Goal: Use online tool/utility: Utilize a website feature to perform a specific function

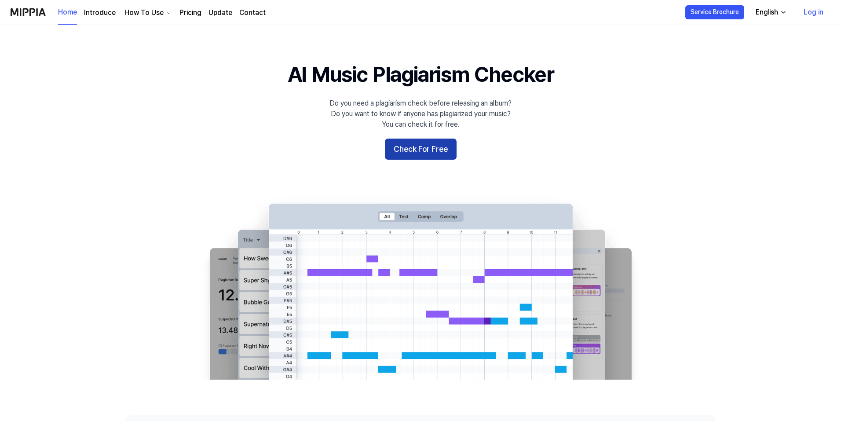
click at [423, 153] on button "Check For Free" at bounding box center [421, 148] width 72 height 21
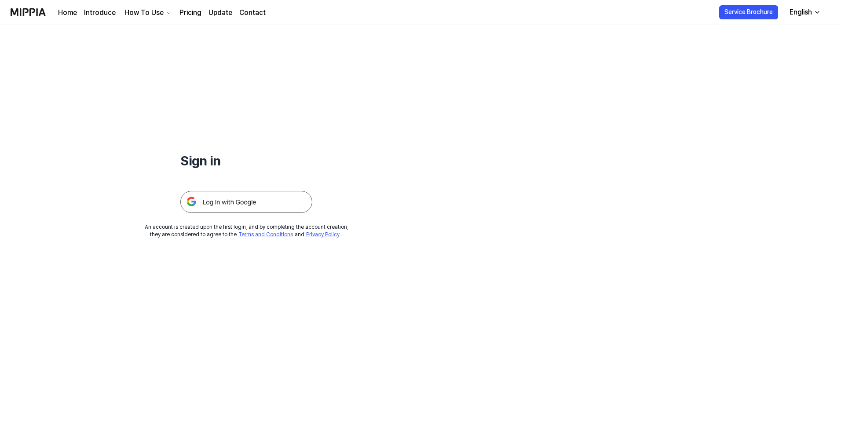
click at [256, 203] on img at bounding box center [246, 202] width 132 height 22
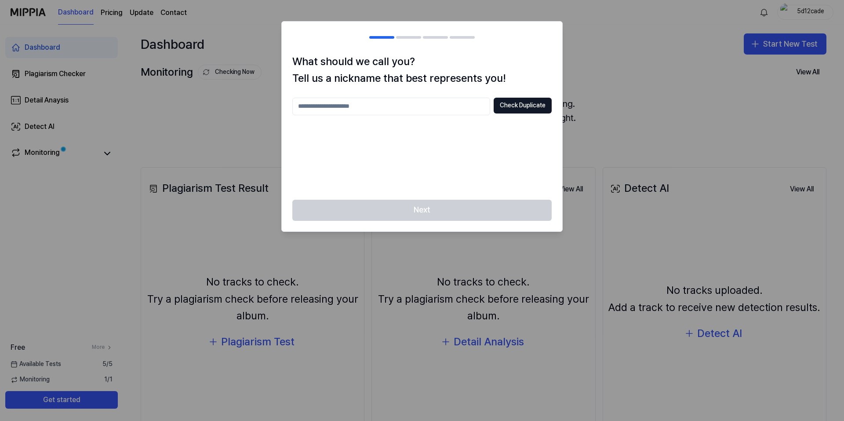
click at [360, 109] on input "text" at bounding box center [391, 107] width 198 height 18
click at [428, 168] on div "**** Check Duplicate" at bounding box center [421, 143] width 259 height 91
click at [509, 105] on button "Check Duplicate" at bounding box center [523, 106] width 58 height 16
drag, startPoint x: 341, startPoint y: 106, endPoint x: 290, endPoint y: 107, distance: 51.5
click at [290, 107] on div "What should we call you? Tell us a nickname that best represents you! **** Chec…" at bounding box center [422, 126] width 281 height 146
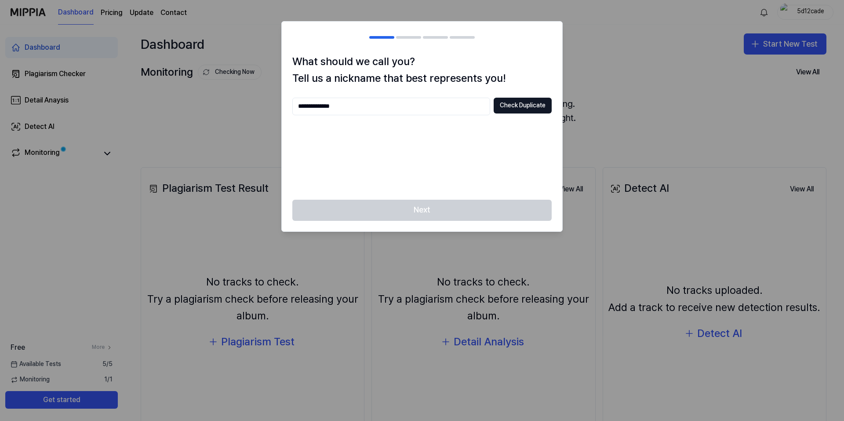
drag, startPoint x: 342, startPoint y: 105, endPoint x: 280, endPoint y: 110, distance: 62.7
click at [280, 110] on body "**********" at bounding box center [422, 210] width 844 height 421
type input "*******"
click at [513, 102] on button "Check Duplicate" at bounding box center [523, 106] width 58 height 16
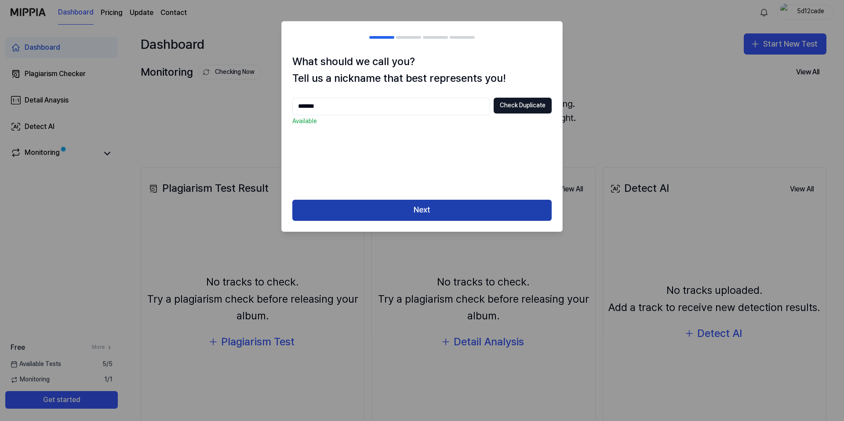
click at [426, 209] on button "Next" at bounding box center [421, 210] width 259 height 21
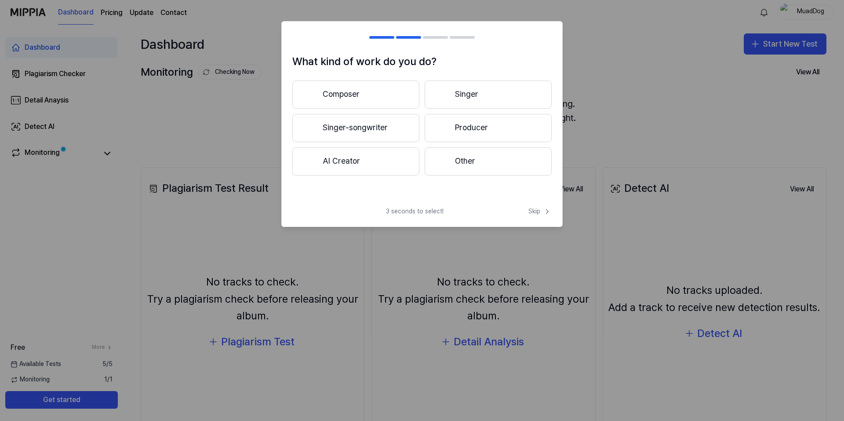
click at [360, 91] on button "Composer" at bounding box center [355, 94] width 127 height 28
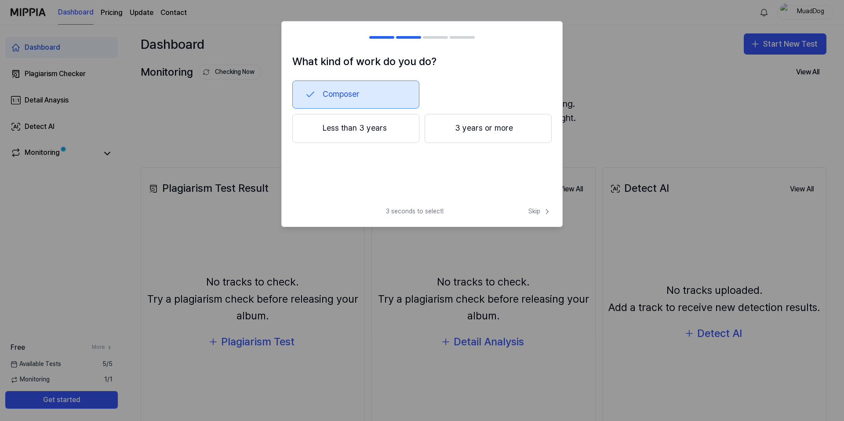
click at [360, 91] on button "Composer" at bounding box center [355, 94] width 127 height 28
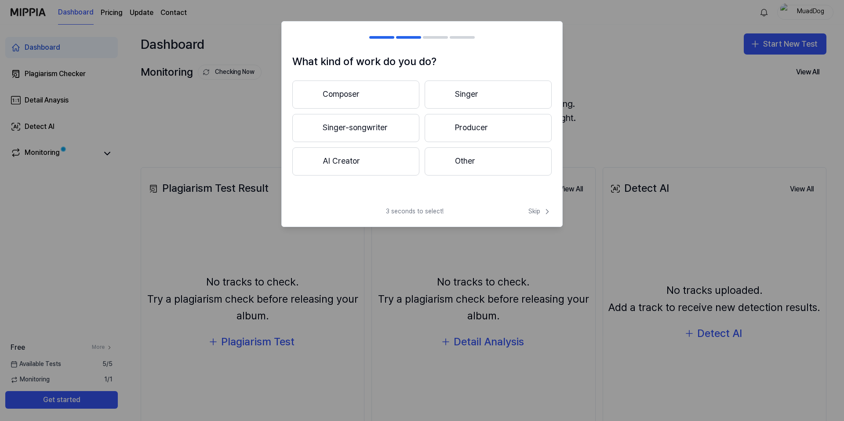
click at [378, 125] on button "Singer-songwriter" at bounding box center [355, 128] width 127 height 28
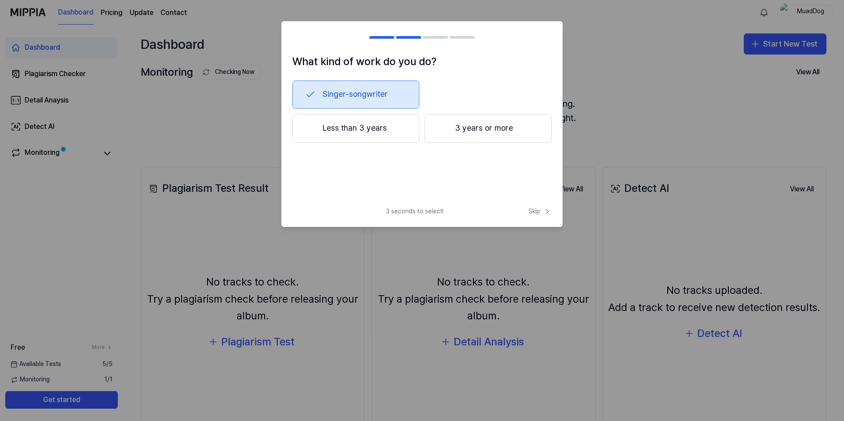
click at [470, 132] on button "3 years or more" at bounding box center [488, 128] width 127 height 29
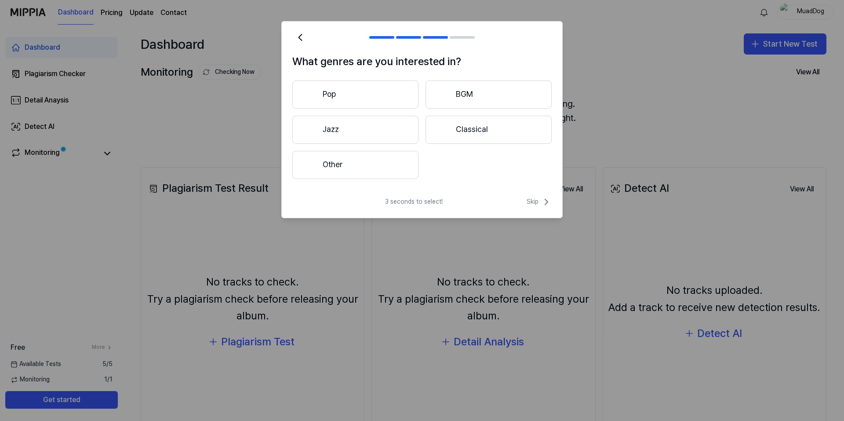
click at [363, 126] on button "Jazz" at bounding box center [355, 130] width 126 height 28
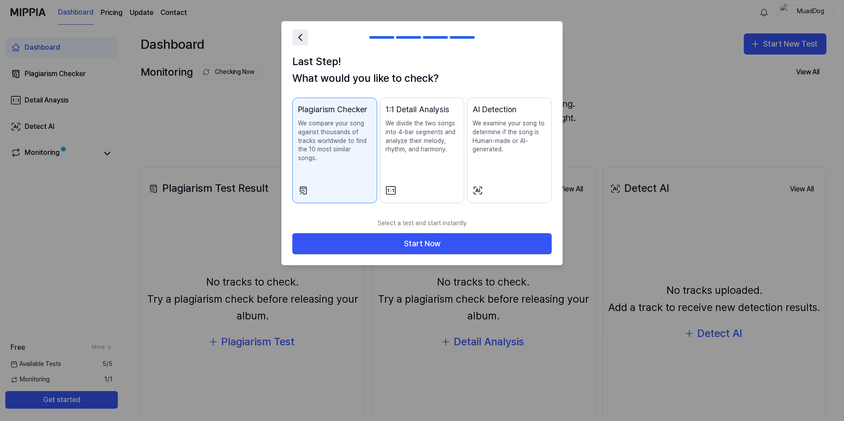
click at [299, 39] on icon at bounding box center [300, 37] width 12 height 12
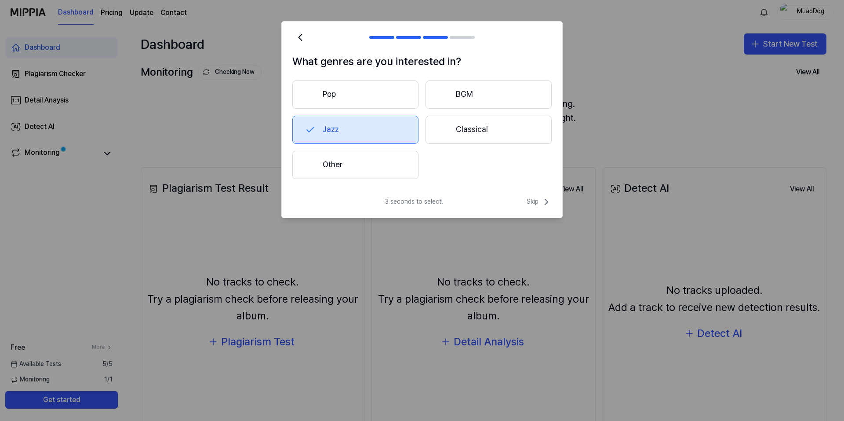
click at [374, 154] on button "Other" at bounding box center [355, 165] width 126 height 28
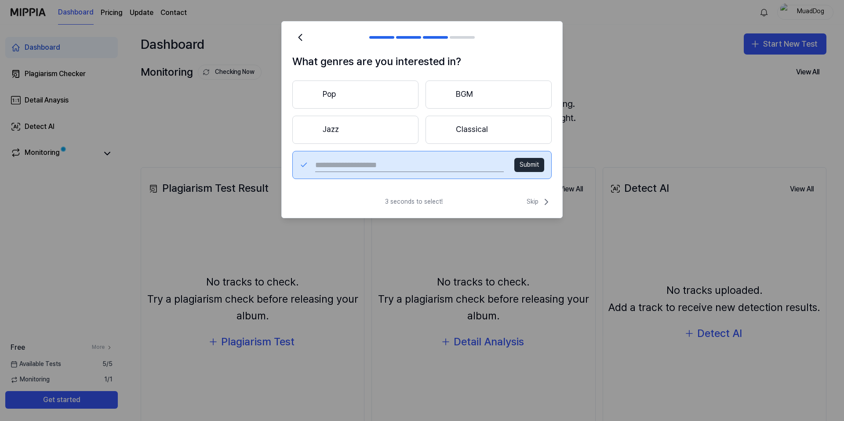
click at [381, 169] on input "text" at bounding box center [409, 165] width 189 height 14
type input "**********"
click at [527, 164] on button "Submit" at bounding box center [529, 165] width 30 height 14
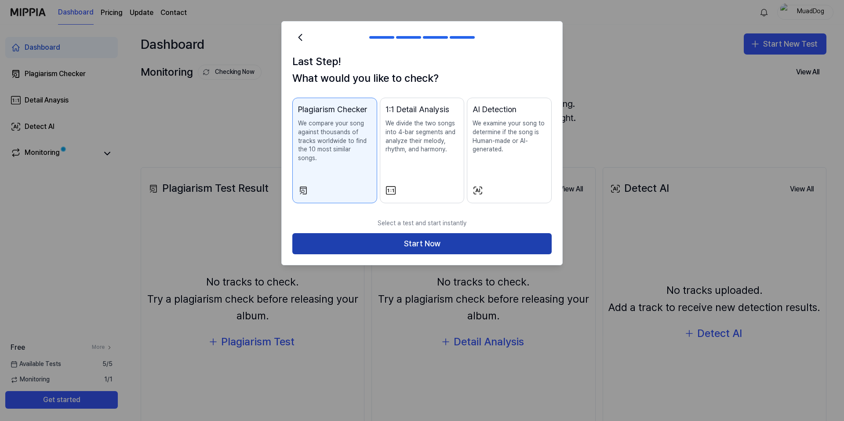
click at [390, 234] on button "Start Now" at bounding box center [421, 243] width 259 height 21
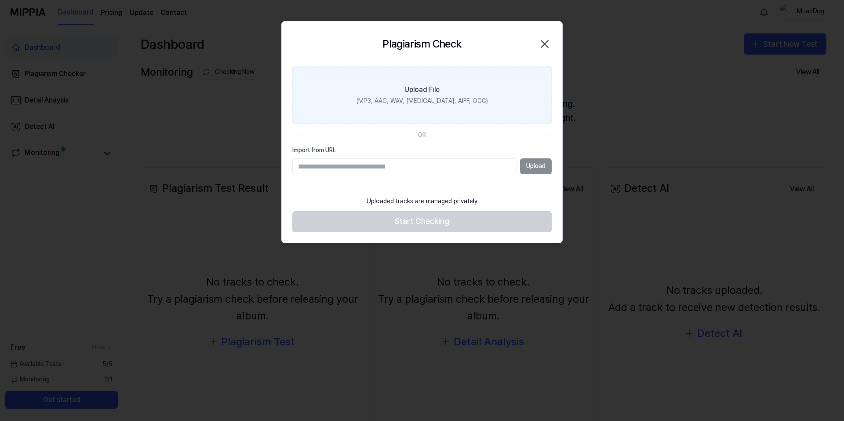
click at [425, 92] on div "Upload File" at bounding box center [422, 89] width 35 height 11
click at [0, 0] on input "Upload File (MP3, AAC, WAV, FLAC, AIFF, OGG)" at bounding box center [0, 0] width 0 height 0
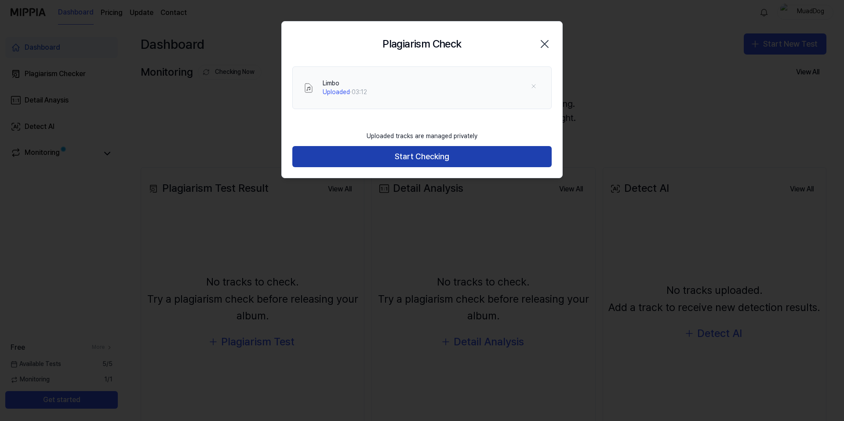
click at [424, 157] on button "Start Checking" at bounding box center [421, 156] width 259 height 21
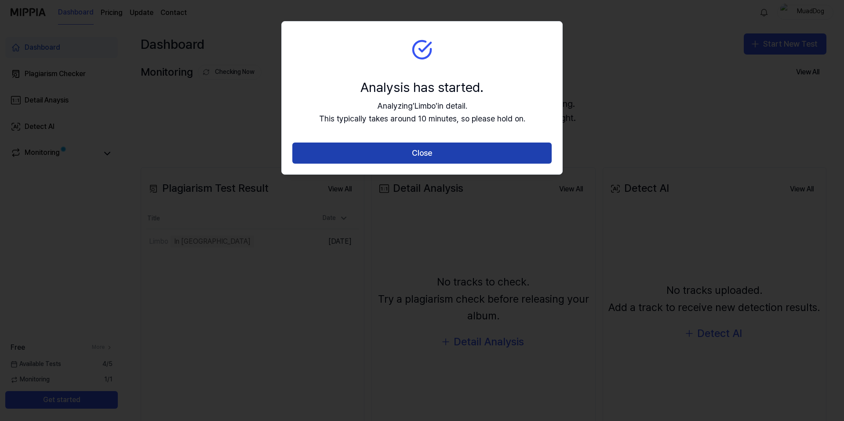
click at [426, 154] on button "Close" at bounding box center [421, 152] width 259 height 21
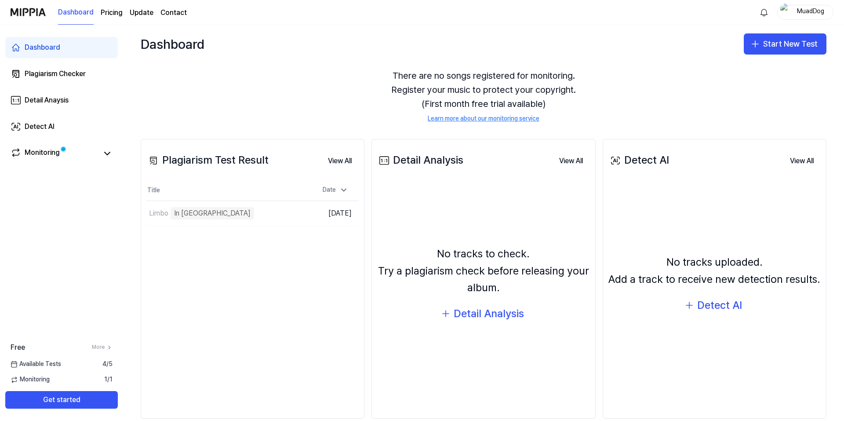
scroll to position [44, 0]
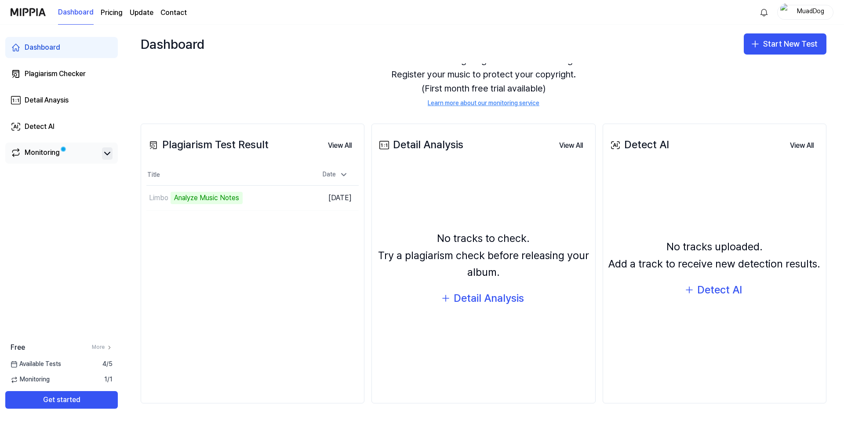
click at [109, 153] on icon at bounding box center [107, 153] width 11 height 11
click at [107, 156] on icon at bounding box center [107, 153] width 11 height 11
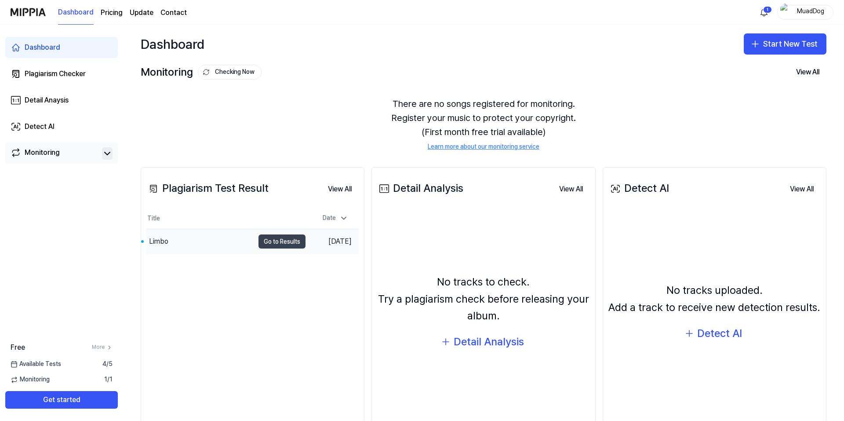
click at [276, 244] on button "Go to Results" at bounding box center [282, 241] width 47 height 14
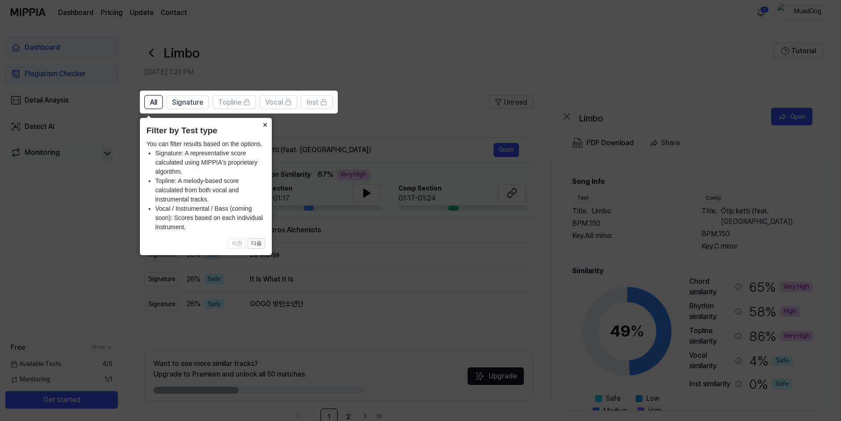
click at [266, 128] on button "×" at bounding box center [265, 124] width 14 height 12
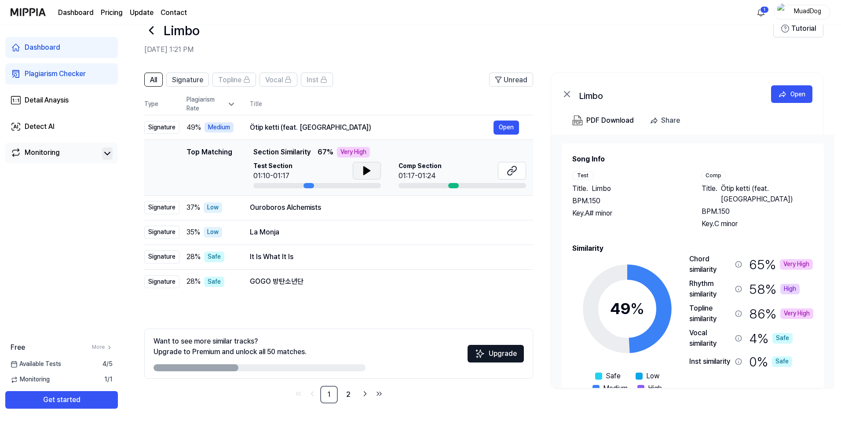
click at [365, 167] on icon at bounding box center [366, 170] width 11 height 11
click at [512, 172] on icon at bounding box center [512, 170] width 11 height 11
click at [362, 170] on icon at bounding box center [366, 170] width 11 height 11
click at [366, 170] on icon at bounding box center [366, 170] width 11 height 11
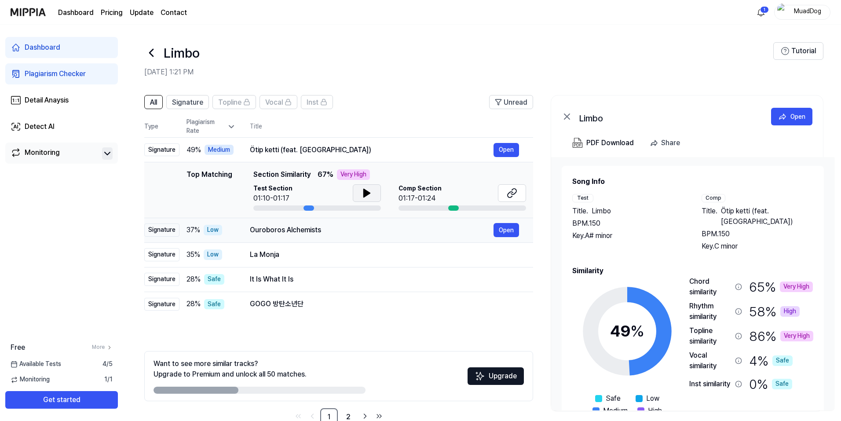
scroll to position [22, 0]
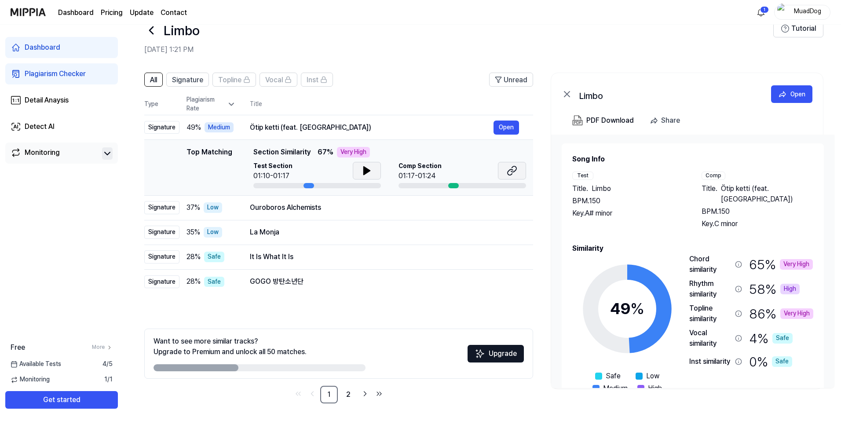
click at [511, 172] on icon at bounding box center [512, 170] width 11 height 11
click at [511, 208] on button "Open" at bounding box center [506, 207] width 26 height 14
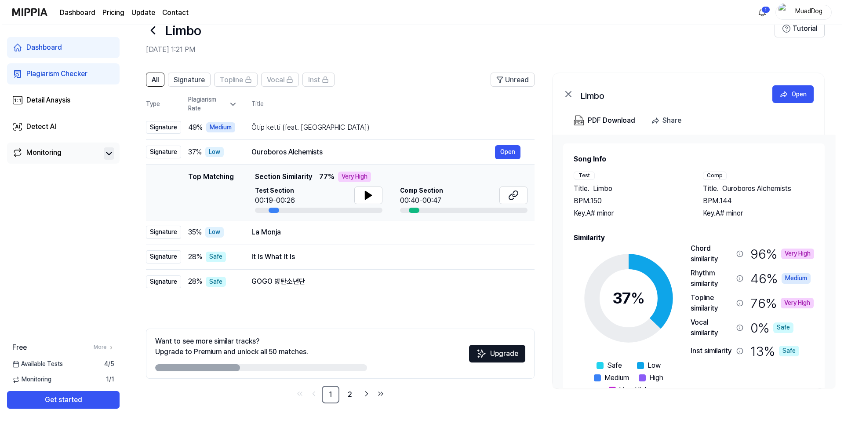
scroll to position [0, 0]
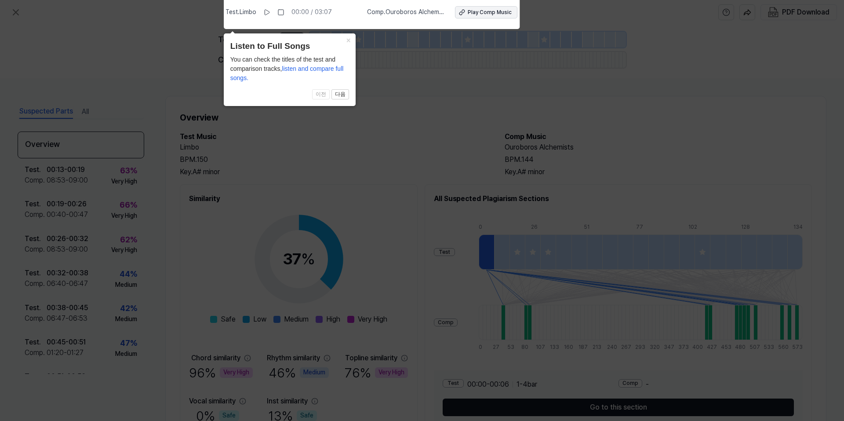
click at [464, 12] on icon at bounding box center [462, 12] width 6 height 6
click at [345, 156] on icon at bounding box center [422, 208] width 844 height 425
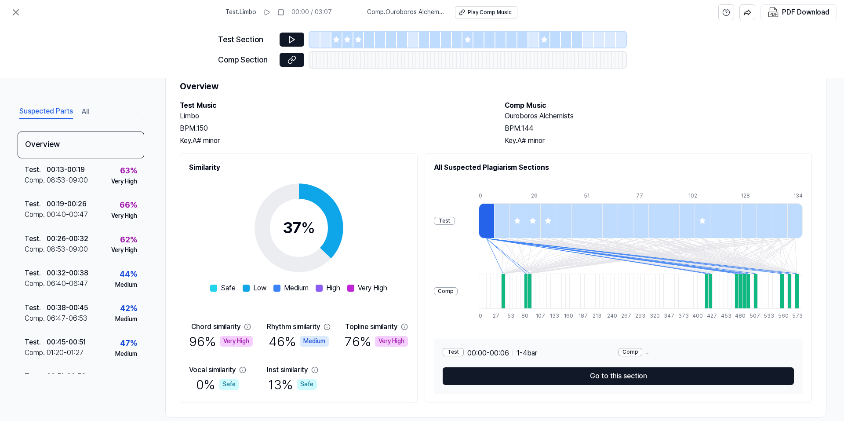
scroll to position [45, 0]
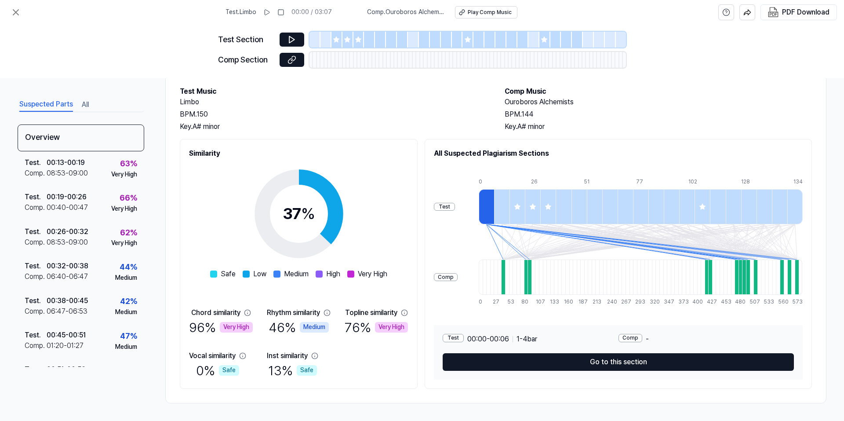
click at [520, 210] on div at bounding box center [517, 206] width 15 height 35
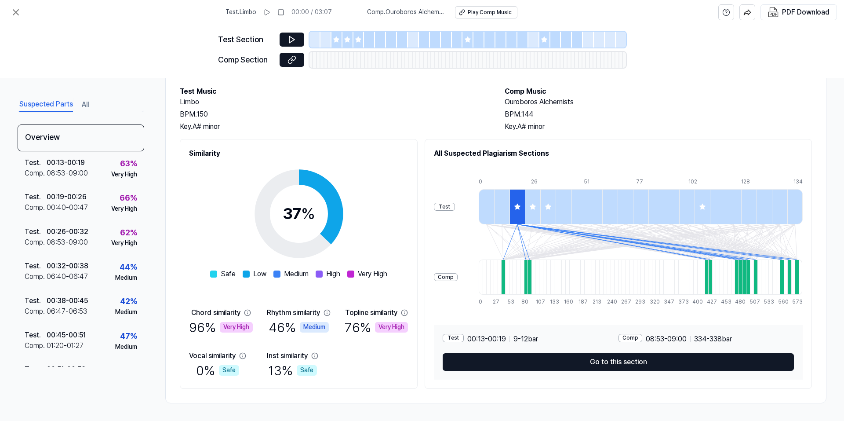
scroll to position [0, 0]
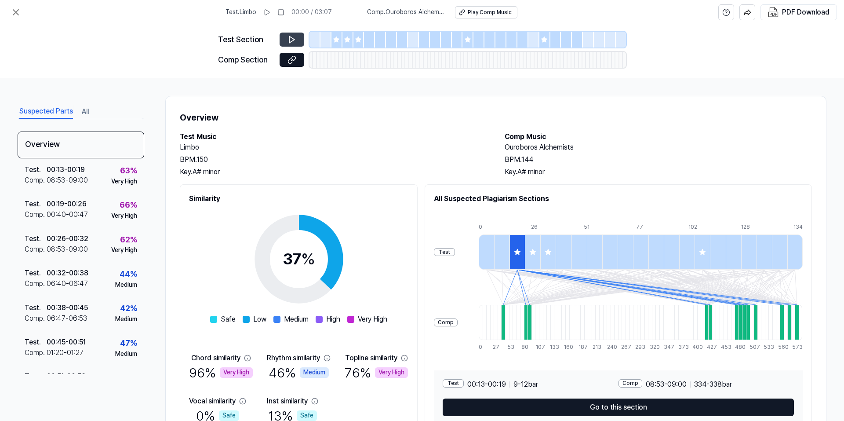
click at [295, 44] on button at bounding box center [292, 40] width 25 height 14
click at [291, 38] on icon at bounding box center [292, 39] width 9 height 9
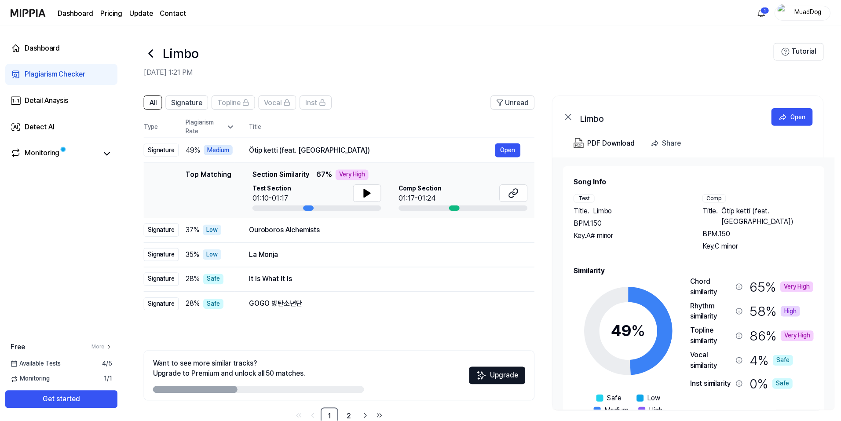
scroll to position [22, 0]
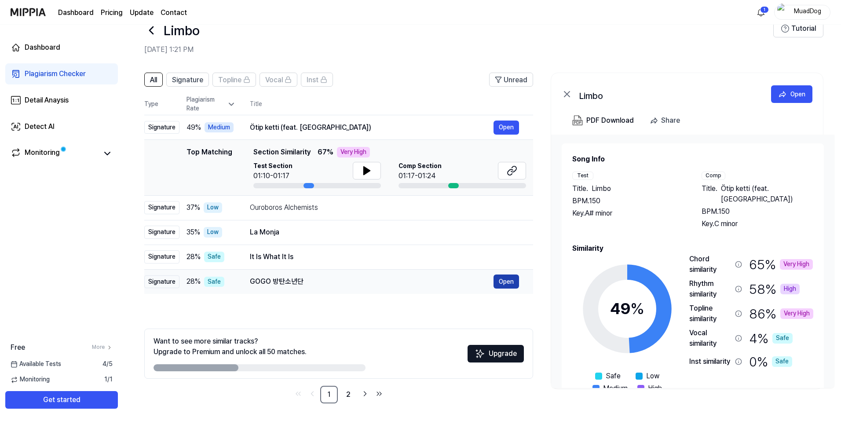
click at [499, 282] on button "Open" at bounding box center [506, 281] width 26 height 14
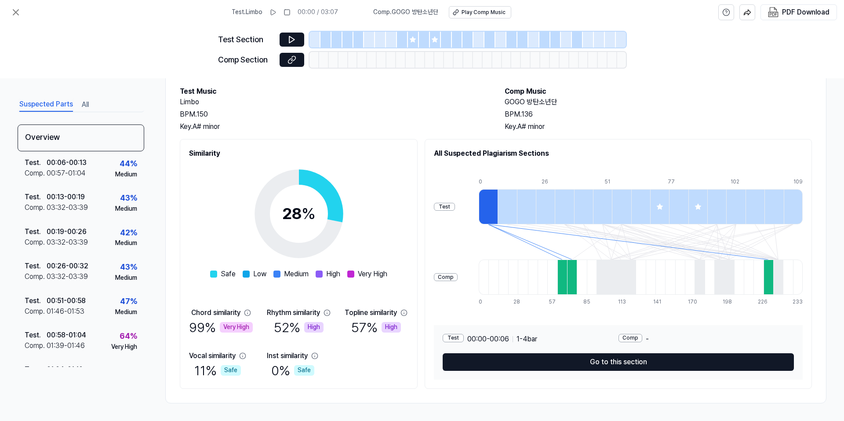
scroll to position [0, 0]
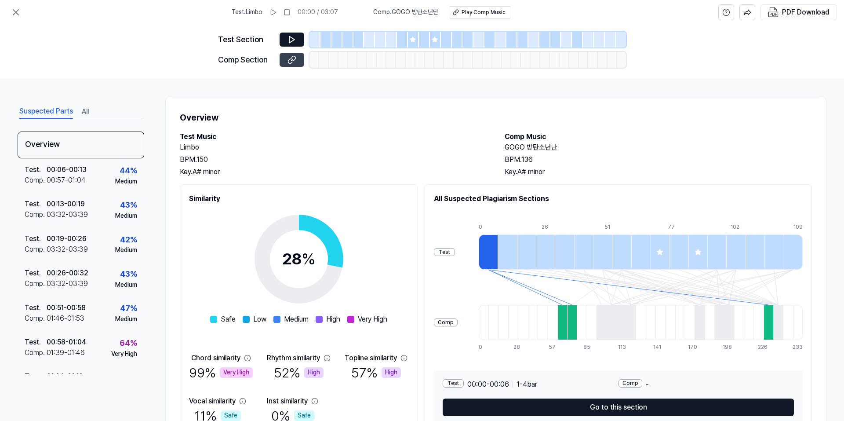
click at [291, 59] on icon at bounding box center [290, 60] width 4 height 5
click at [11, 9] on icon at bounding box center [16, 12] width 11 height 11
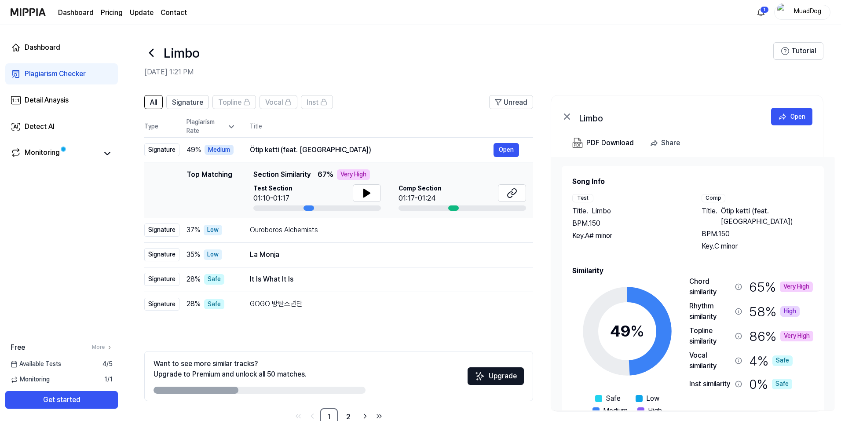
scroll to position [22, 0]
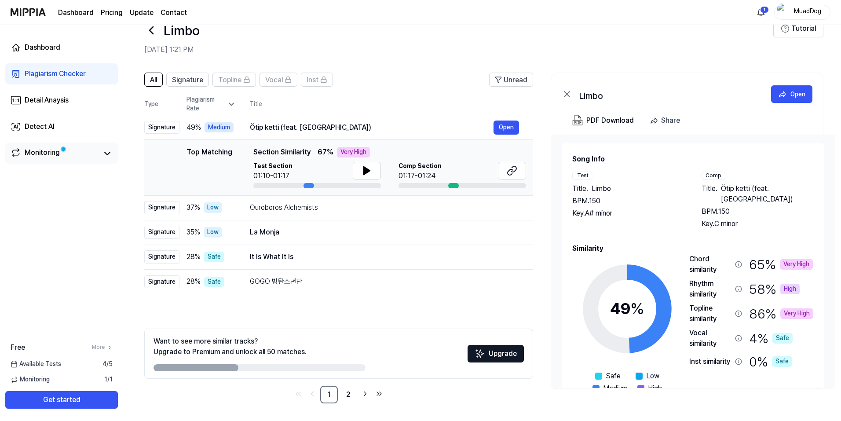
click at [61, 150] on span at bounding box center [63, 148] width 5 height 5
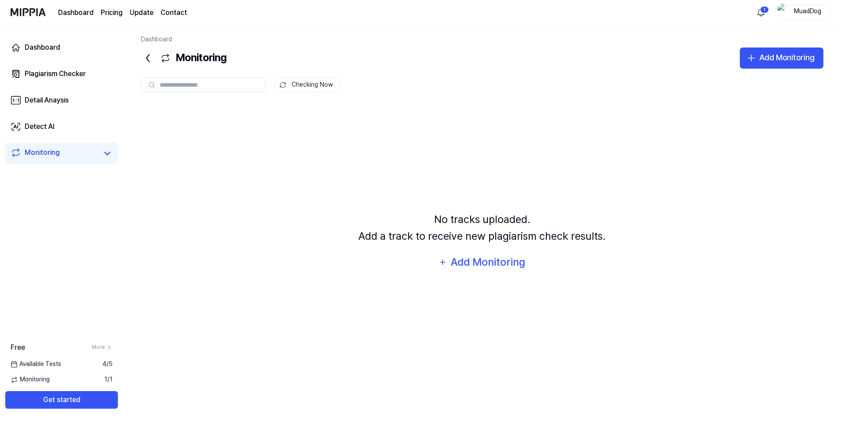
scroll to position [0, 0]
click at [69, 51] on link "Dashboard" at bounding box center [61, 47] width 113 height 21
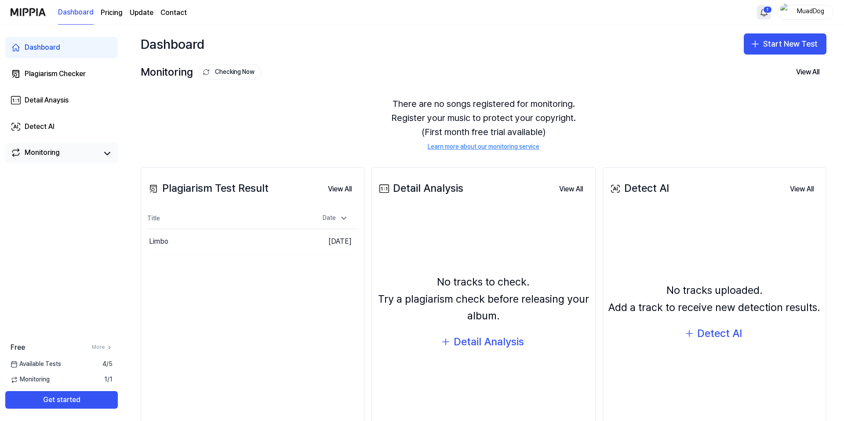
click at [766, 7] on html "Dashboard Pricing Update Contact 1 MuadDog Dashboard Plagiarism Checker Detail …" at bounding box center [422, 210] width 844 height 421
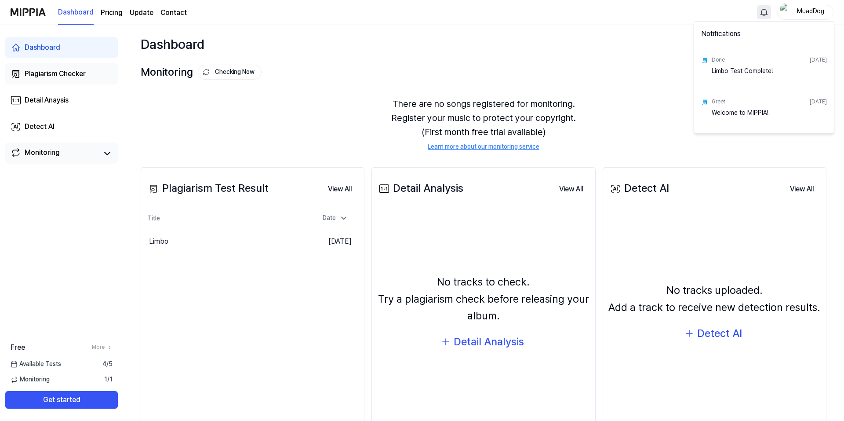
click at [57, 68] on html "Dashboard Pricing Update Contact MuadDog Dashboard Plagiarism Checker Detail An…" at bounding box center [422, 210] width 844 height 421
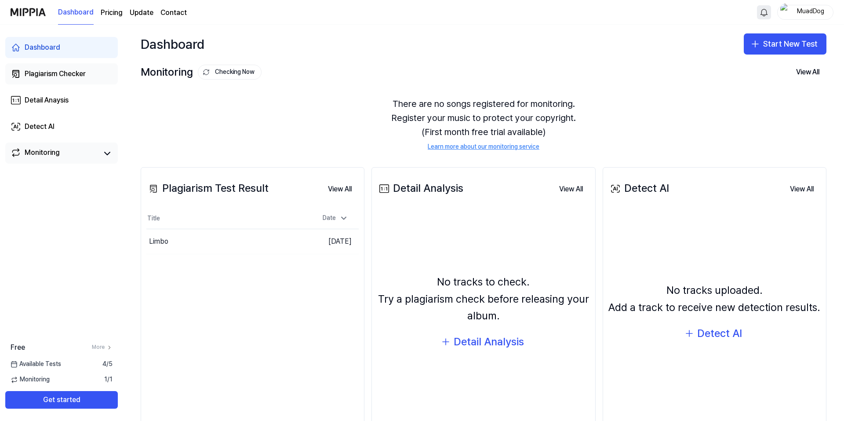
click at [54, 70] on div "Plagiarism Checker" at bounding box center [55, 74] width 61 height 11
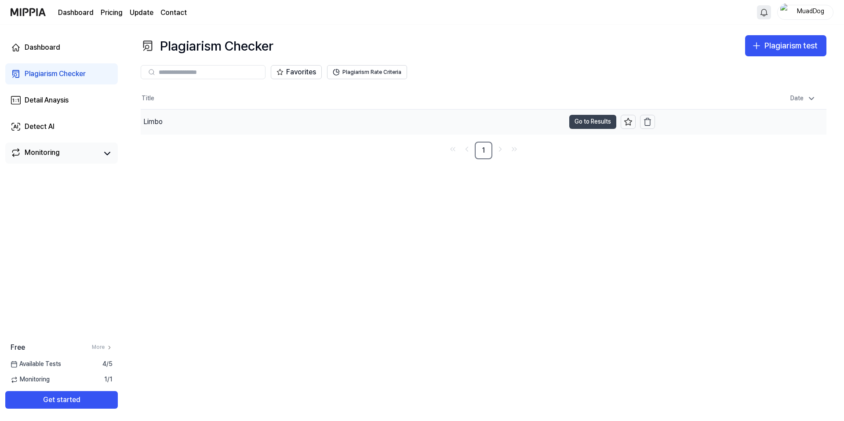
click at [581, 121] on button "Go to Results" at bounding box center [592, 122] width 47 height 14
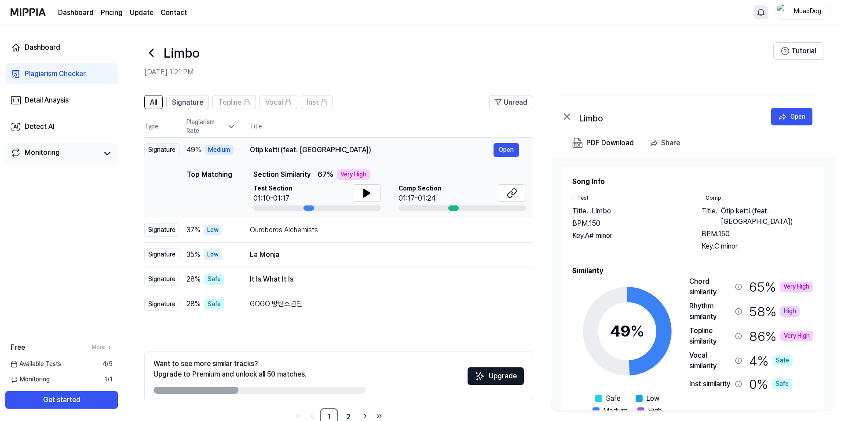
click at [293, 149] on div "Ötip ketti (feat. Aikyn)" at bounding box center [372, 150] width 244 height 11
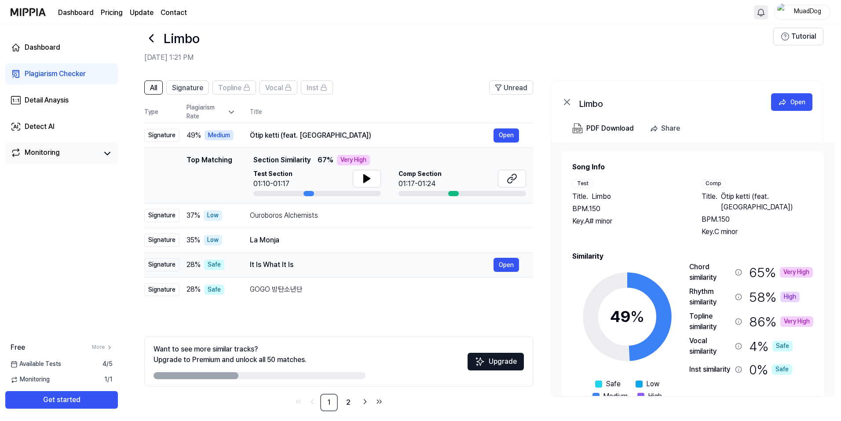
scroll to position [22, 0]
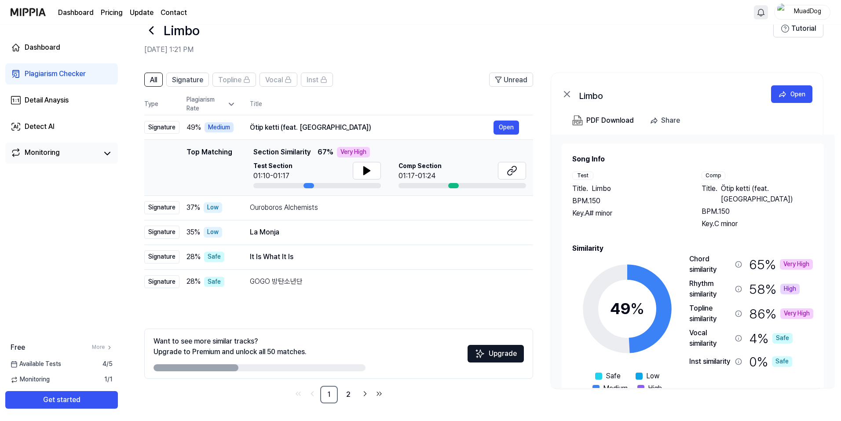
click at [272, 305] on div "All Signature Topline Vocal Inst Unread All Signature Topline Vocal Inst Type P…" at bounding box center [338, 238] width 389 height 331
